Goal: Task Accomplishment & Management: Use online tool/utility

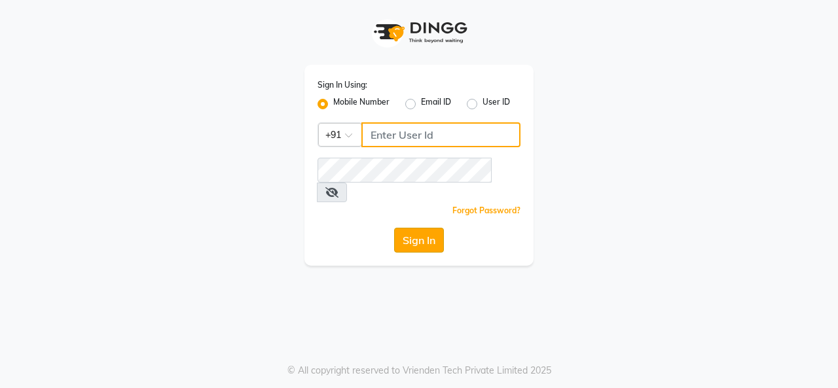
type input "9600257474"
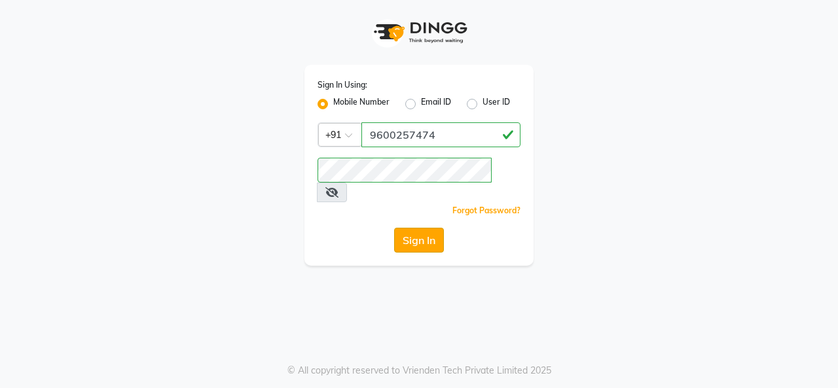
click at [433, 228] on button "Sign In" at bounding box center [419, 240] width 50 height 25
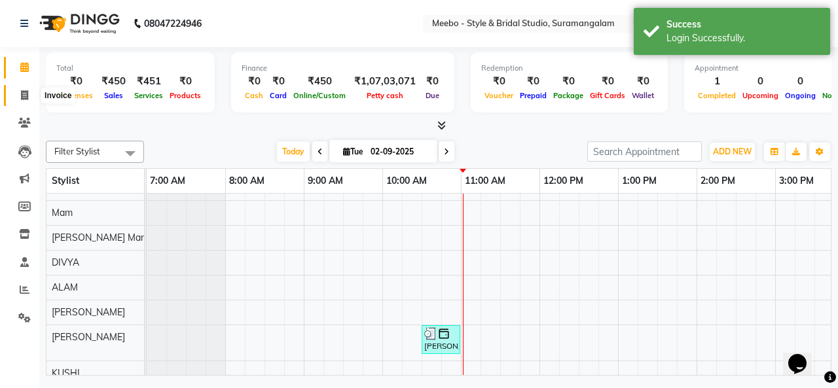
click at [25, 101] on span at bounding box center [24, 95] width 23 height 15
select select "12"
select select "service"
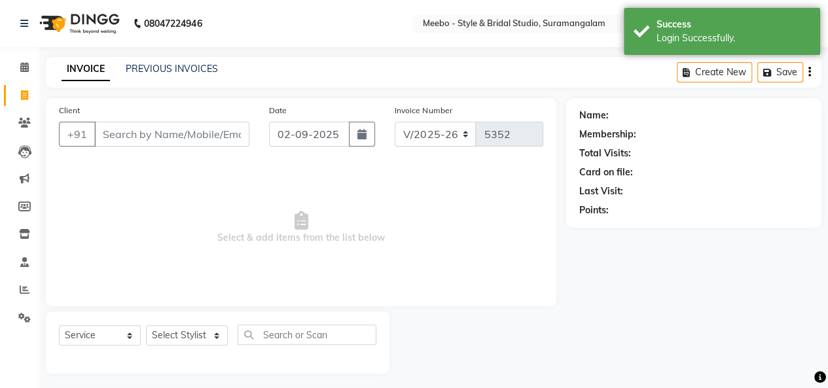
click at [190, 79] on div "INVOICE PREVIOUS INVOICES Create New Save" at bounding box center [434, 72] width 776 height 31
click at [194, 66] on link "PREVIOUS INVOICES" at bounding box center [172, 69] width 92 height 12
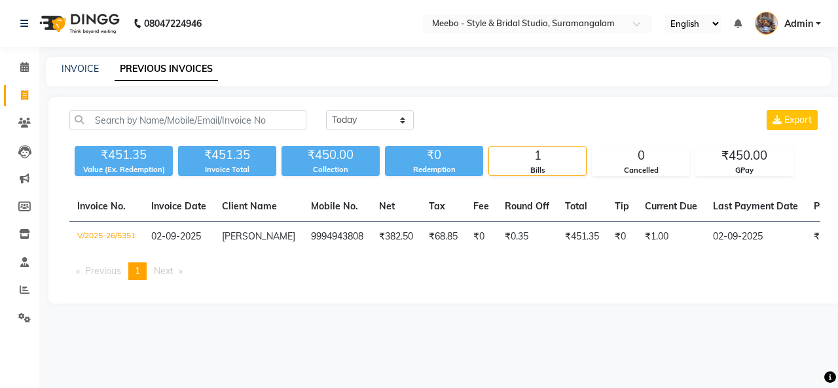
click at [325, 157] on div "₹450.00" at bounding box center [330, 155] width 98 height 18
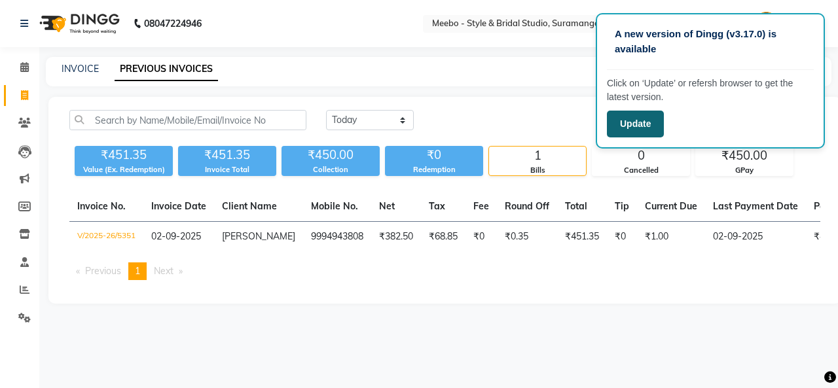
click at [620, 125] on button "Update" at bounding box center [635, 124] width 57 height 27
